Goal: Information Seeking & Learning: Learn about a topic

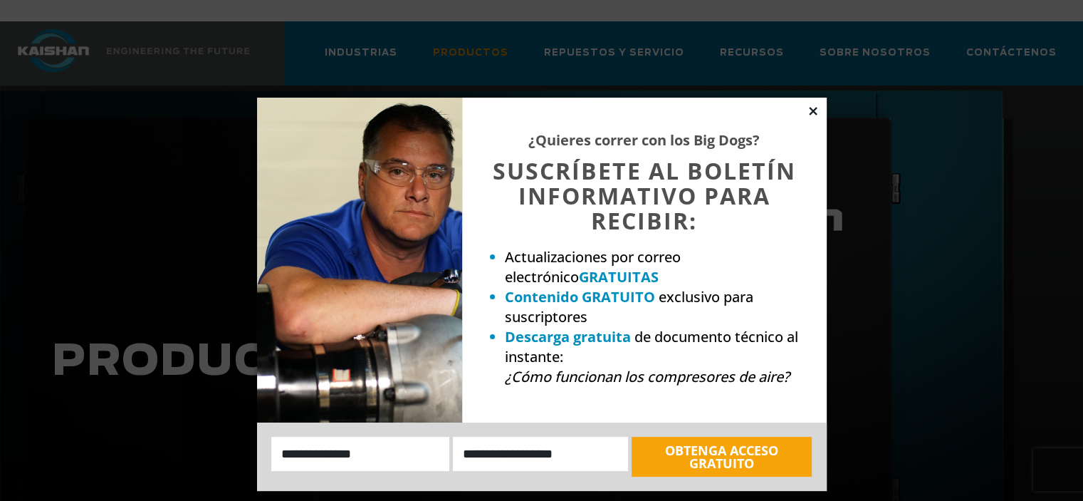
click at [810, 105] on icon at bounding box center [813, 111] width 13 height 13
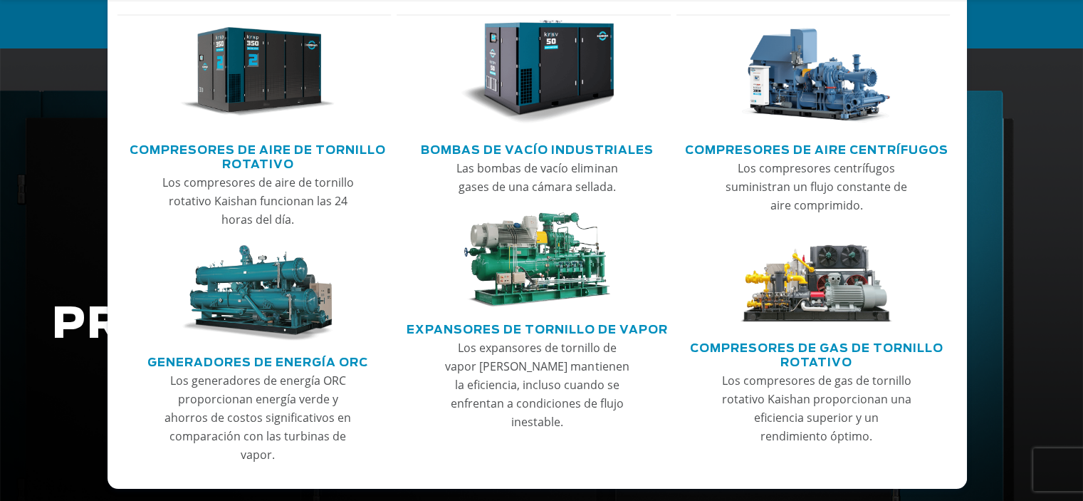
scroll to position [71, 0]
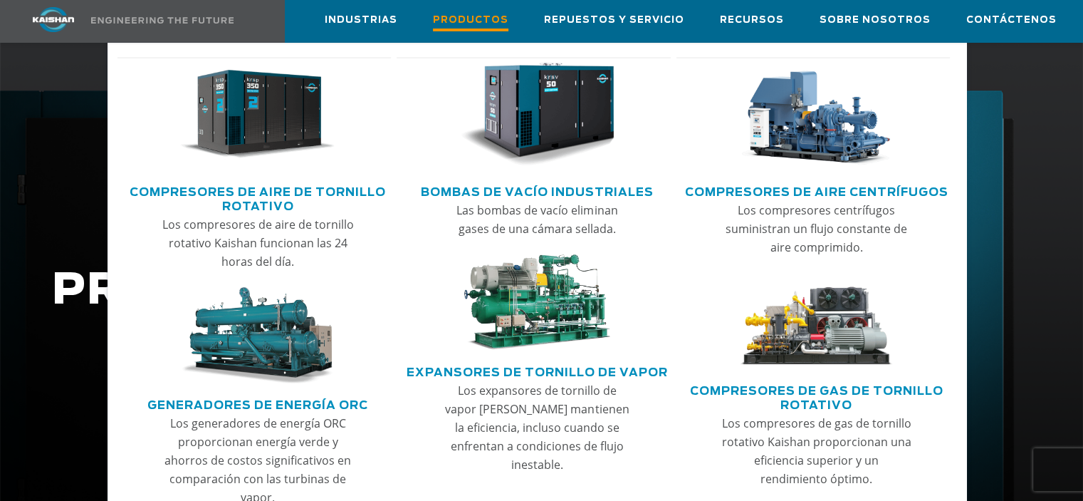
click at [481, 21] on font "Productos" at bounding box center [470, 20] width 75 height 9
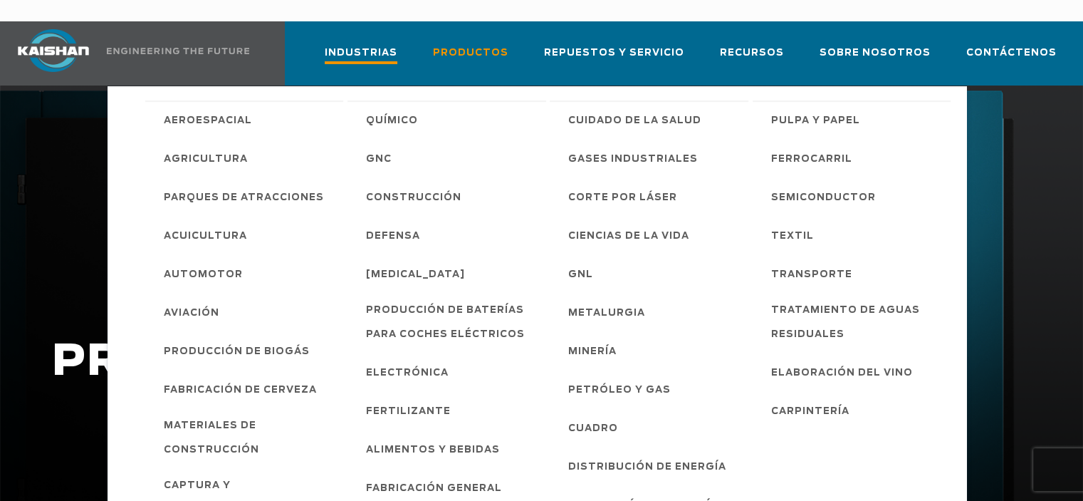
click at [397, 48] on font "Industrias" at bounding box center [361, 52] width 73 height 9
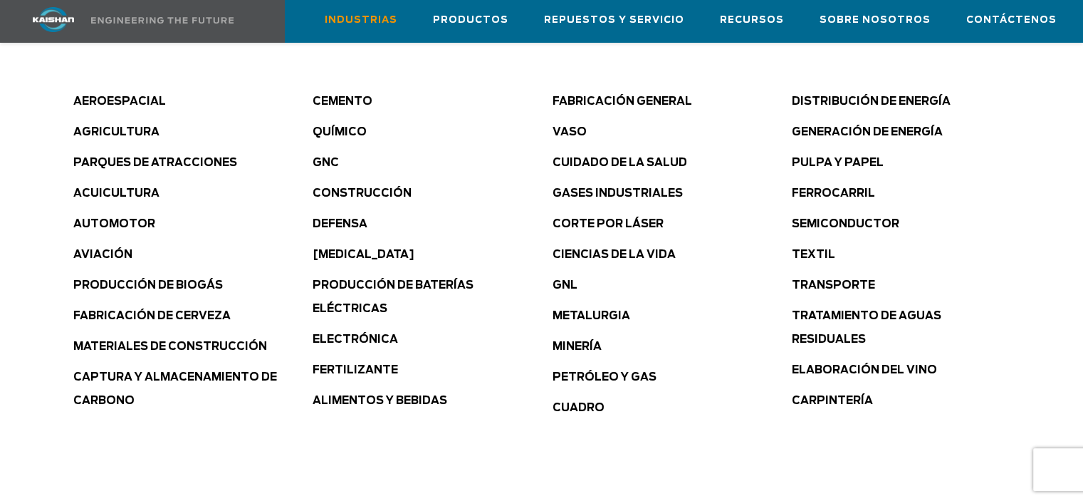
scroll to position [783, 0]
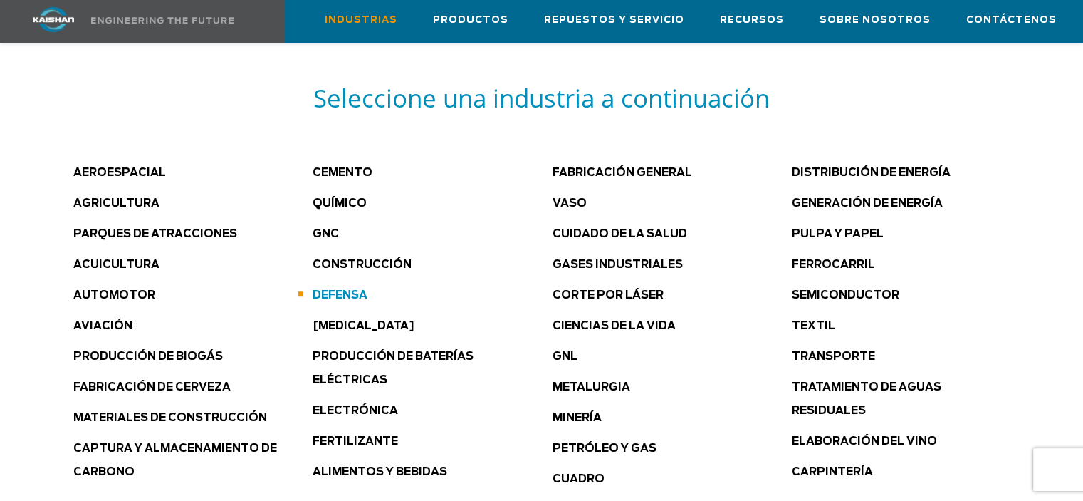
click at [341, 290] on font "Defensa" at bounding box center [340, 295] width 55 height 11
